Goal: Find specific page/section: Find specific page/section

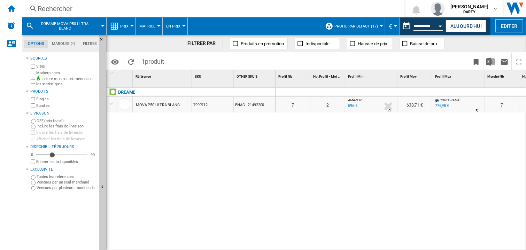
click at [364, 162] on div "0 0 0 0 7 2 AMAZON : -0.7 % 596 € % N/A 0 AMAZON : 638,71 € CONFORAMA : +29.5 %…" at bounding box center [401, 169] width 251 height 163
click at [365, 157] on div "0 0 0 0 7 2 AMAZON : -0.7 % 596 € % N/A 0 AMAZON : 638,71 € CONFORAMA : +29.5 %…" at bounding box center [401, 169] width 251 height 163
click at [322, 150] on div "0 0 0 0 7 2 AMAZON : -0.7 % 596 € % N/A 0 AMAZON : 638,71 € CONFORAMA : +29.5 %…" at bounding box center [401, 169] width 251 height 163
drag, startPoint x: 250, startPoint y: 162, endPoint x: 198, endPoint y: 4, distance: 166.8
click at [250, 161] on div "DREAME MOVA P50 ULTRA BLANC 7999712 FNAC : 21492200" at bounding box center [191, 168] width 169 height 160
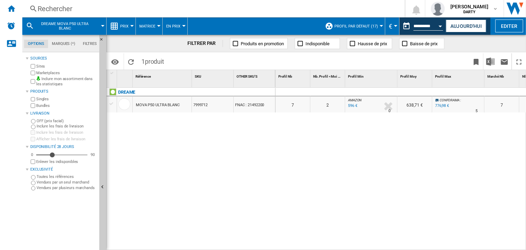
drag, startPoint x: 372, startPoint y: 142, endPoint x: 378, endPoint y: 128, distance: 15.2
click at [372, 142] on div "0 0 0 0 7 2 AMAZON : -0.7 % 596 € % N/A 0 AMAZON : 638,71 € CONFORAMA : +29.5 %…" at bounding box center [401, 169] width 251 height 163
click at [441, 24] on button "Open calendar" at bounding box center [441, 25] width 13 height 13
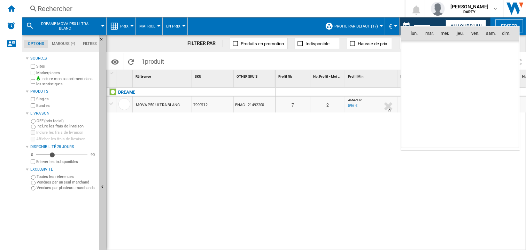
scroll to position [3326, 0]
click at [418, 78] on span "8" at bounding box center [415, 80] width 14 height 14
type input "**********"
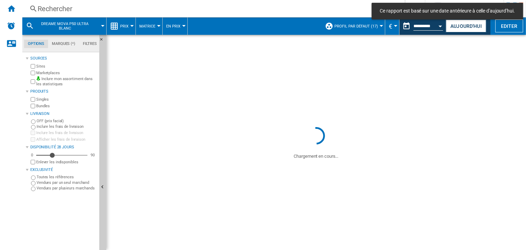
click at [57, 5] on div "Rechercher" at bounding box center [212, 9] width 349 height 10
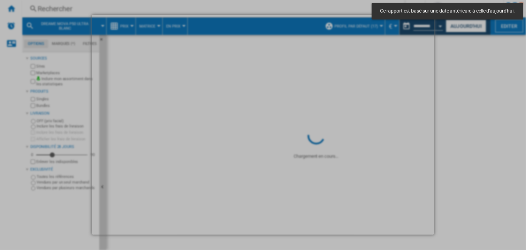
click at [51, 8] on div at bounding box center [263, 125] width 526 height 250
click at [74, 8] on div at bounding box center [263, 125] width 526 height 250
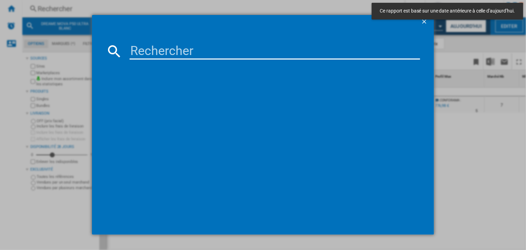
click at [148, 53] on input at bounding box center [275, 51] width 291 height 17
click at [146, 52] on input at bounding box center [275, 51] width 291 height 17
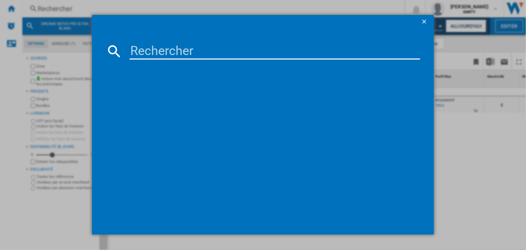
paste input "7870124"
type input "7870124"
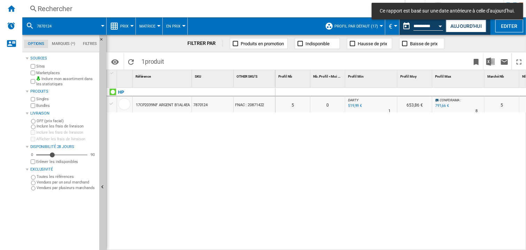
click at [400, 91] on div at bounding box center [415, 92] width 35 height 8
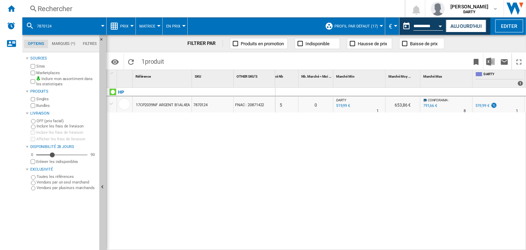
scroll to position [0, 378]
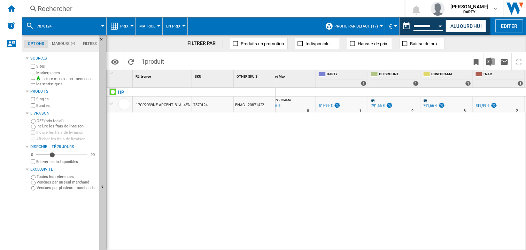
click at [453, 191] on div "0 0 0 0 5 0 DARTY : 0.0 % 519,99 € % N/A 1 DARTY : 653,86 € CONFORAMA : +52.2 %…" at bounding box center [401, 169] width 251 height 163
drag, startPoint x: 384, startPoint y: 180, endPoint x: 377, endPoint y: 226, distance: 45.9
click at [383, 182] on div "0 0 0 0 5 0 DARTY : 0.0 % 519,99 € % N/A 1 DARTY : 653,86 € CONFORAMA : +52.2 %…" at bounding box center [401, 169] width 251 height 163
click at [355, 155] on div "0 0 0 0 5 0 DARTY : 0.0 % 519,99 € % N/A 1 DARTY : 653,86 € CONFORAMA : +52.2 %…" at bounding box center [401, 169] width 251 height 163
click at [48, 12] on div "Rechercher" at bounding box center [212, 9] width 349 height 10
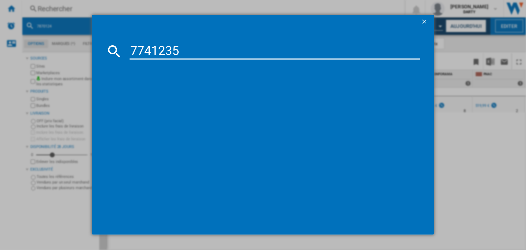
type input "7741235"
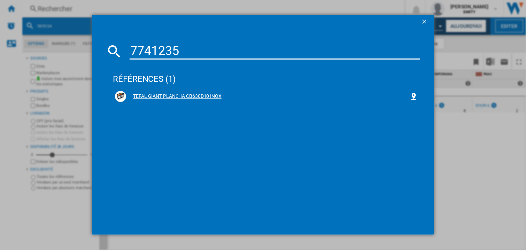
click at [222, 96] on div "TEFAL GIANT PLANCHA CB630D10 INOX" at bounding box center [268, 96] width 284 height 7
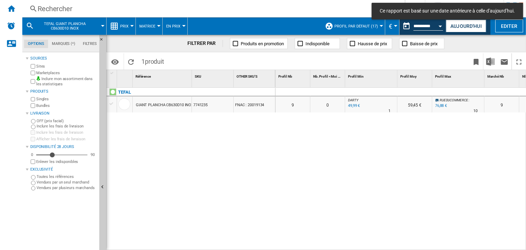
click at [412, 89] on div at bounding box center [415, 92] width 35 height 8
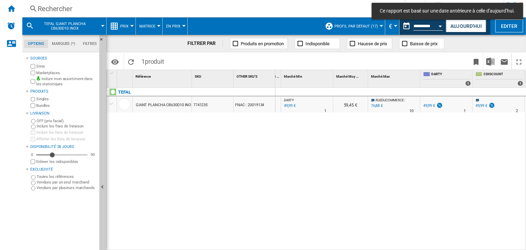
scroll to position [0, 535]
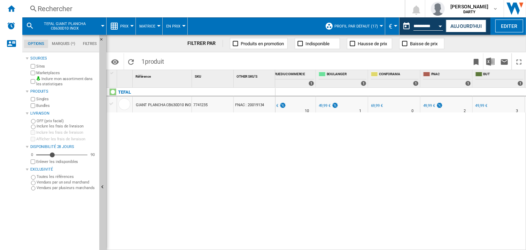
click at [322, 162] on div "0 0 0 0 9 0 DARTY : 0.0 % 49,99 € % N/A 1 DARTY : 59,45 € RUEDUCOMMERCE : +53.8…" at bounding box center [401, 169] width 251 height 163
click at [357, 162] on div "0 0 0 0 9 0 DARTY : 0.0 % 49,99 € % N/A 1 DARTY : 59,45 € RUEDUCOMMERCE : +53.8…" at bounding box center [401, 169] width 251 height 163
